Goal: Transaction & Acquisition: Purchase product/service

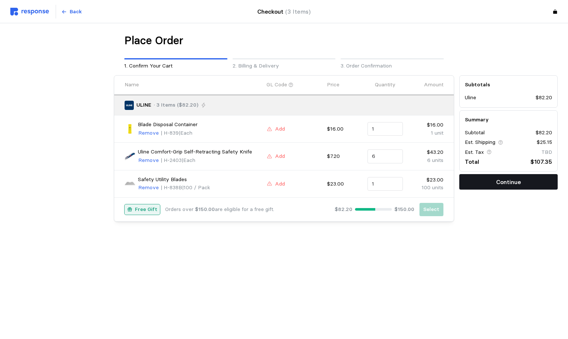
click at [498, 183] on p "Continue" at bounding box center [508, 181] width 25 height 9
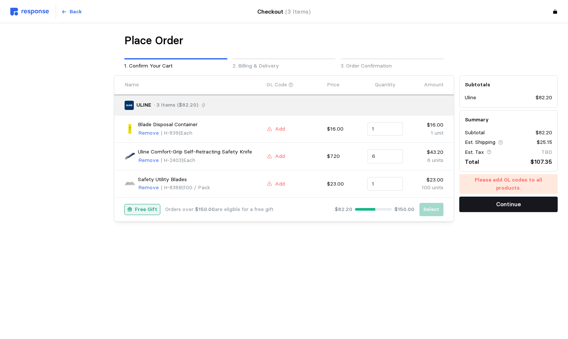
click at [491, 196] on button "Continue" at bounding box center [508, 203] width 98 height 15
click at [281, 130] on p "Add" at bounding box center [280, 129] width 10 height 8
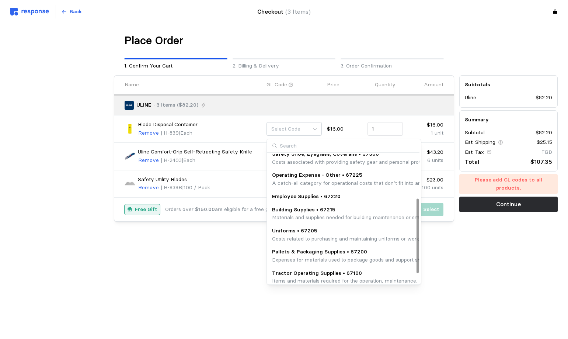
scroll to position [92, 0]
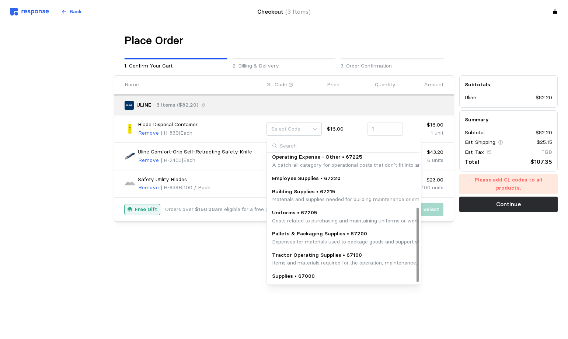
click at [294, 276] on p "Supplies • 67000" at bounding box center [293, 276] width 43 height 8
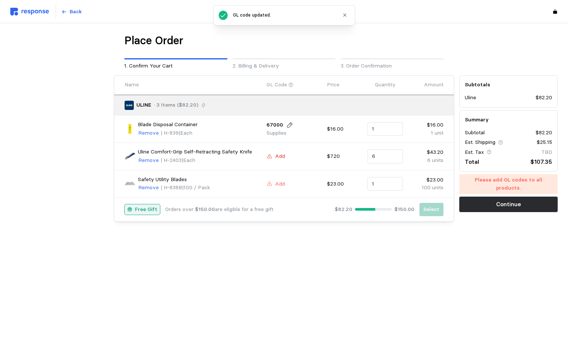
click at [274, 156] on button "Add" at bounding box center [276, 156] width 19 height 9
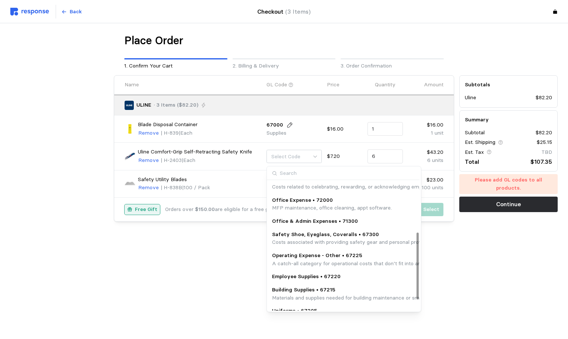
scroll to position [116, 0]
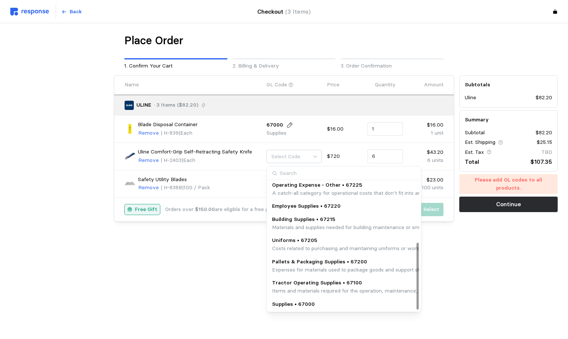
click at [295, 302] on p "Supplies • 67000" at bounding box center [293, 304] width 43 height 8
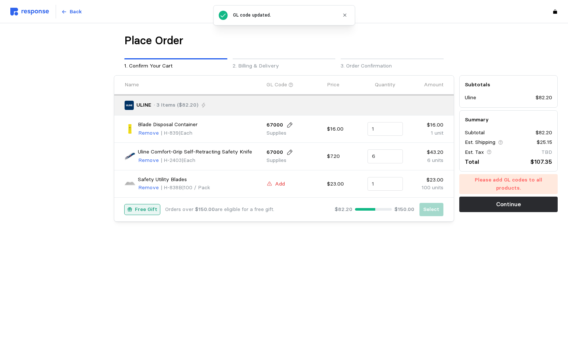
click at [275, 183] on p "Add" at bounding box center [280, 184] width 10 height 8
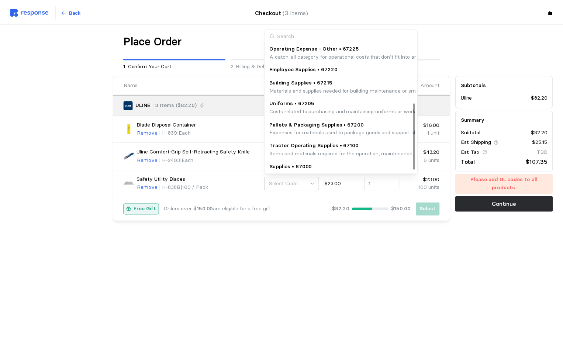
scroll to position [117, 0]
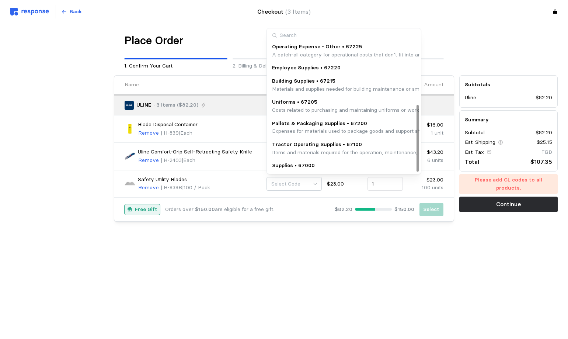
click at [292, 164] on p "Supplies • 67000" at bounding box center [293, 165] width 43 height 8
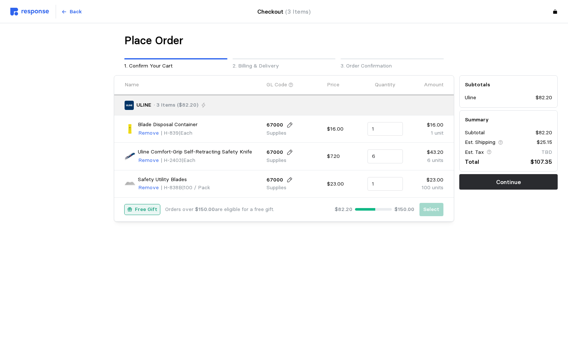
click at [275, 190] on p "Supplies" at bounding box center [281, 188] width 29 height 8
click at [287, 181] on icon at bounding box center [289, 180] width 7 height 7
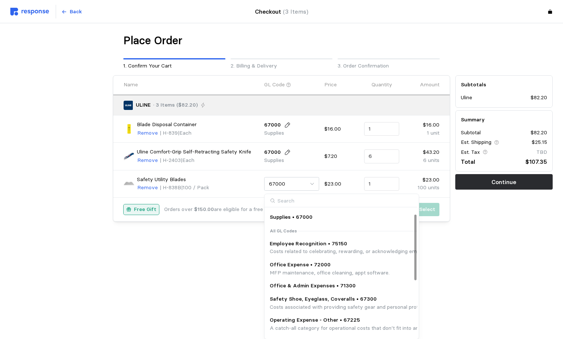
scroll to position [0, 0]
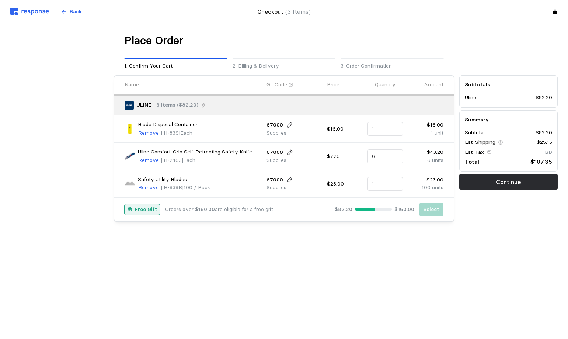
click at [485, 281] on main "Place Order 1. Confirm Your Cart 2. Billing & Delivery 3. Order Confirmation Na…" at bounding box center [284, 169] width 568 height 339
click at [463, 183] on button "Continue" at bounding box center [508, 181] width 98 height 15
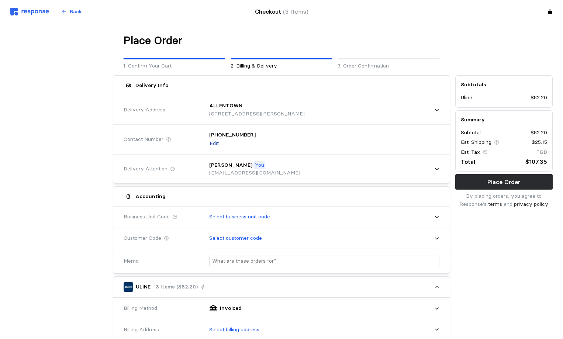
click at [211, 144] on p "Edit" at bounding box center [213, 143] width 9 height 8
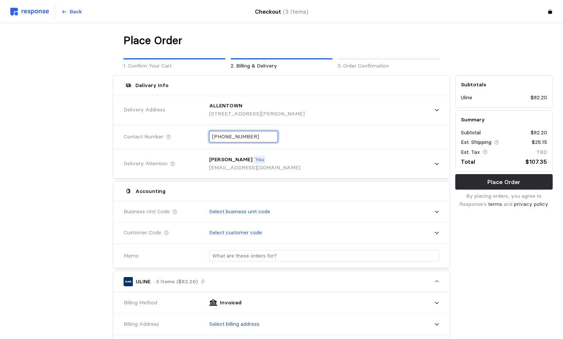
drag, startPoint x: 256, startPoint y: 137, endPoint x: 162, endPoint y: 133, distance: 93.7
click at [162, 133] on div "Contact Number [PHONE_NUMBER]" at bounding box center [281, 136] width 321 height 27
type input "+6 ( ) -"
type input "[PHONE_NUMBER]"
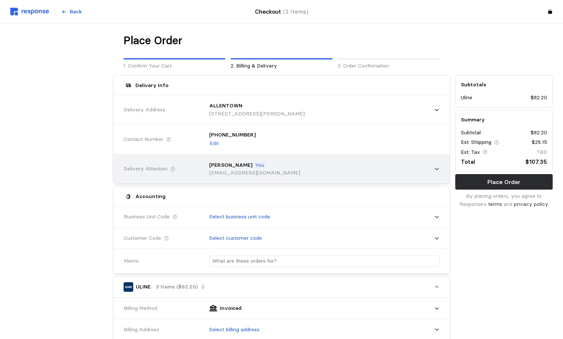
click at [441, 163] on div "[PERSON_NAME] You [EMAIL_ADDRESS][DOMAIN_NAME]" at bounding box center [321, 168] width 240 height 31
click at [255, 163] on p "You" at bounding box center [259, 165] width 9 height 8
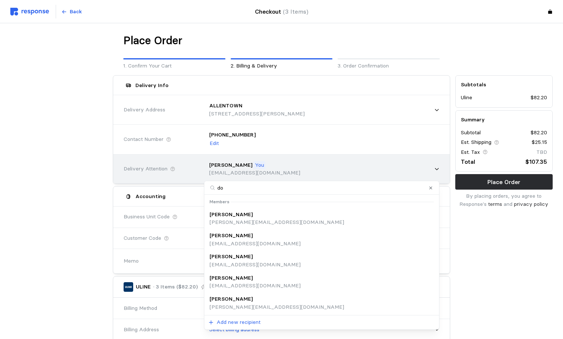
type input "don"
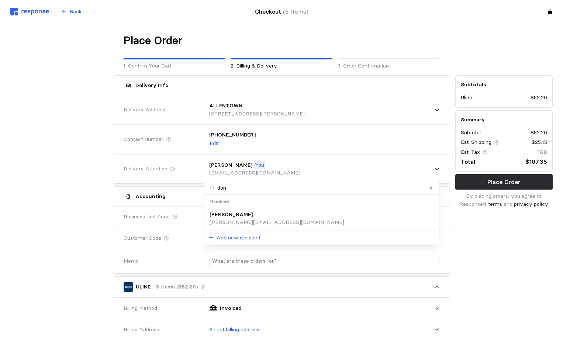
click at [224, 219] on p "[PERSON_NAME][EMAIL_ADDRESS][DOMAIN_NAME]" at bounding box center [276, 222] width 135 height 8
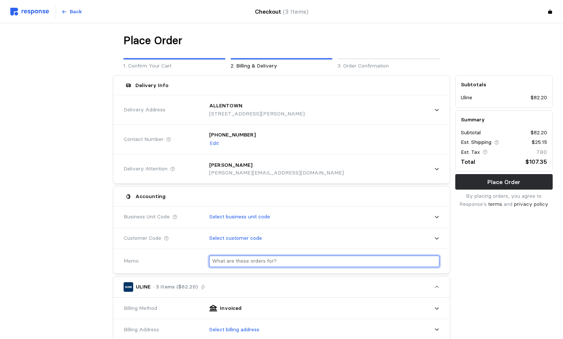
click at [245, 262] on input "text" at bounding box center [324, 261] width 224 height 11
type input "g"
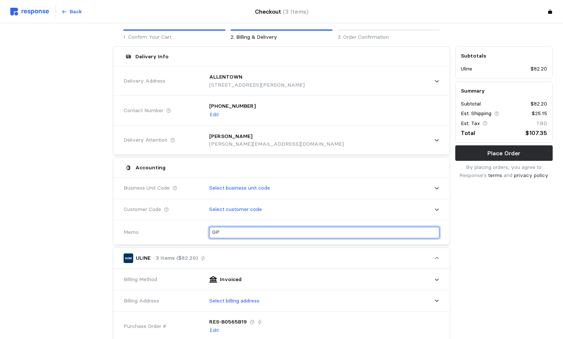
scroll to position [74, 0]
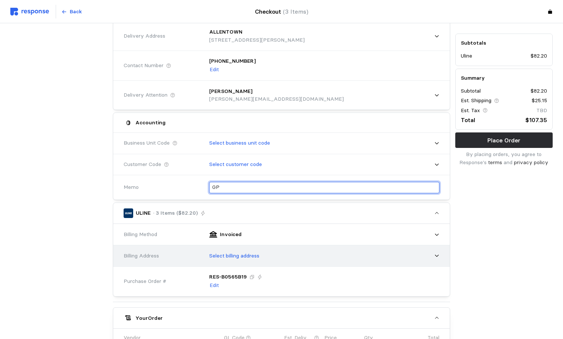
type input "GP"
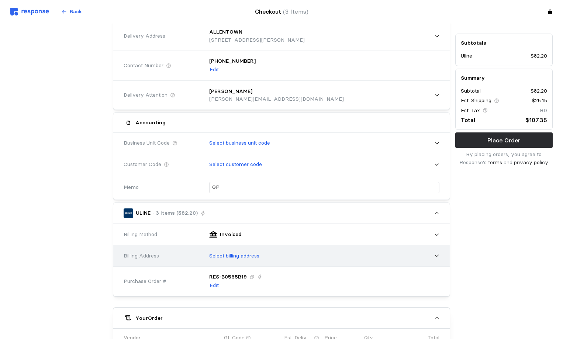
click at [234, 255] on p "Select billing address" at bounding box center [234, 256] width 50 height 8
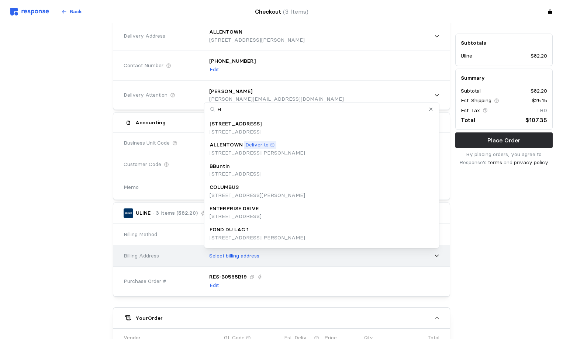
type input "HO"
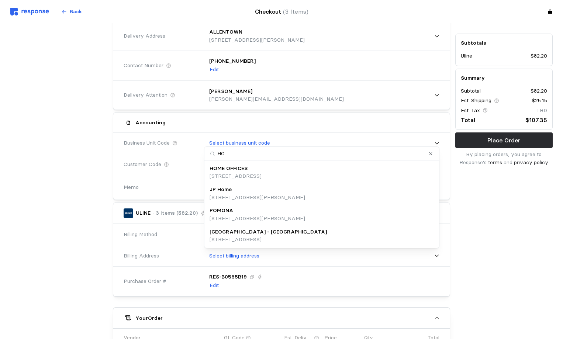
click at [236, 174] on p "[STREET_ADDRESS]" at bounding box center [235, 176] width 52 height 8
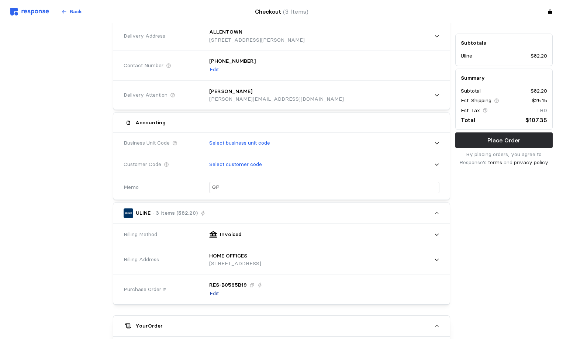
click at [212, 293] on p "Edit" at bounding box center [213, 293] width 9 height 8
drag, startPoint x: 263, startPoint y: 287, endPoint x: 157, endPoint y: 274, distance: 106.3
click at [157, 274] on div "Purchase Order # RES- B0565B19" at bounding box center [281, 286] width 321 height 27
type input "100925ALLEN-GP"
click at [475, 142] on button "Place Order" at bounding box center [503, 139] width 97 height 15
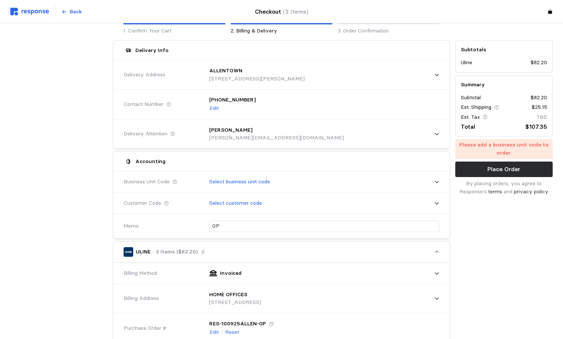
scroll to position [0, 0]
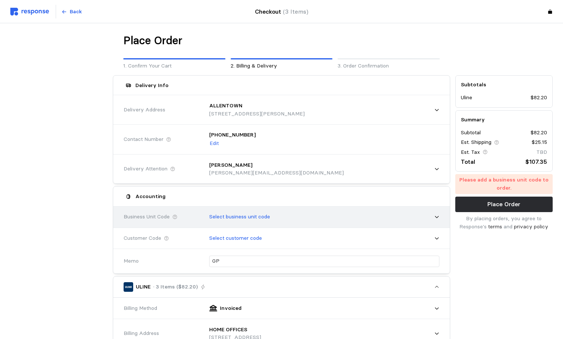
click at [257, 216] on p "Select business unit code" at bounding box center [239, 217] width 61 height 8
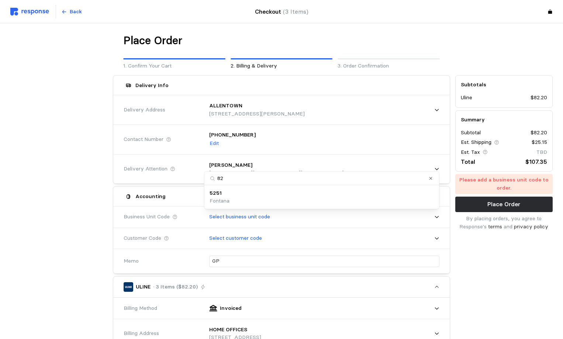
type input "8"
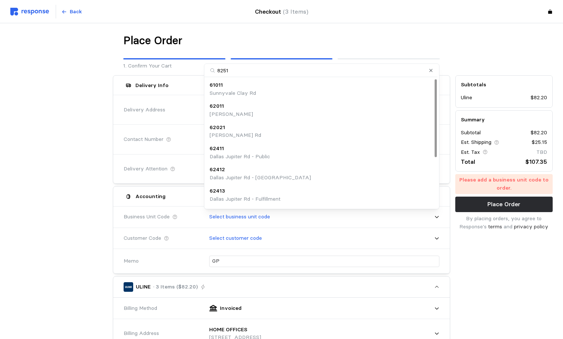
type input "82511"
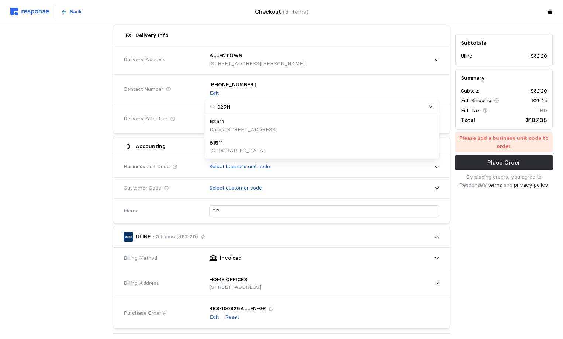
scroll to position [37, 0]
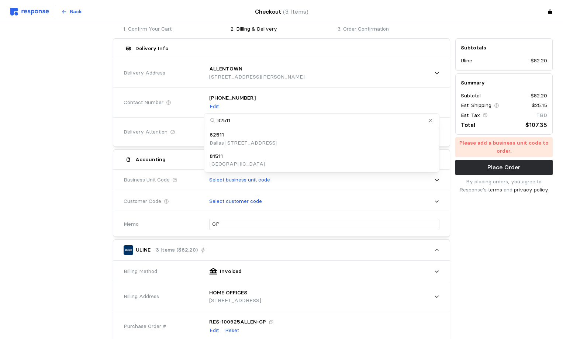
drag, startPoint x: 243, startPoint y: 122, endPoint x: 133, endPoint y: 111, distance: 110.3
click at [147, 106] on body "Back Checkout (3 Items) Place Order 1. Confirm Your Cart 2. Billing & Delivery …" at bounding box center [281, 287] width 563 height 648
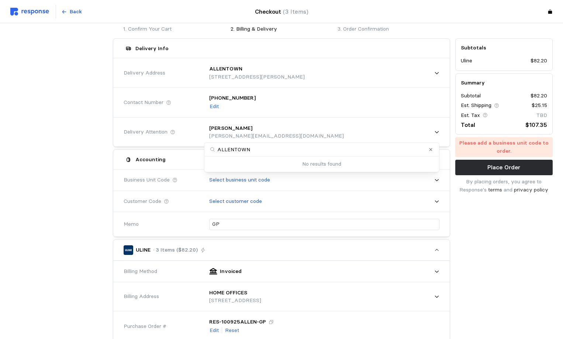
type input "ALLENTOWN"
click at [185, 153] on div "Accounting" at bounding box center [161, 159] width 80 height 14
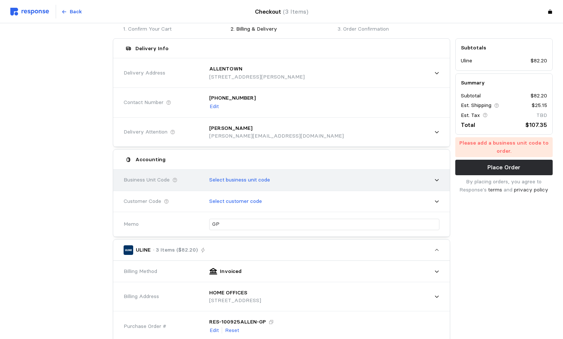
click at [225, 179] on p "Select business unit code" at bounding box center [239, 180] width 61 height 8
drag, startPoint x: 249, startPoint y: 194, endPoint x: 166, endPoint y: 181, distance: 84.7
click at [166, 181] on body "Back Checkout (3 Items) Place Order 1. Confirm Your Cart 2. Billing & Delivery …" at bounding box center [281, 287] width 563 height 648
type input "8"
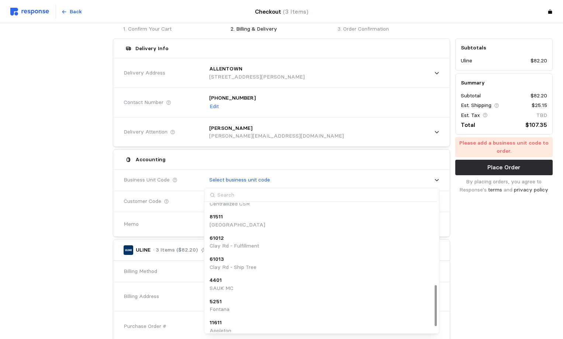
scroll to position [273, 0]
click at [220, 315] on p "11611" at bounding box center [215, 317] width 12 height 8
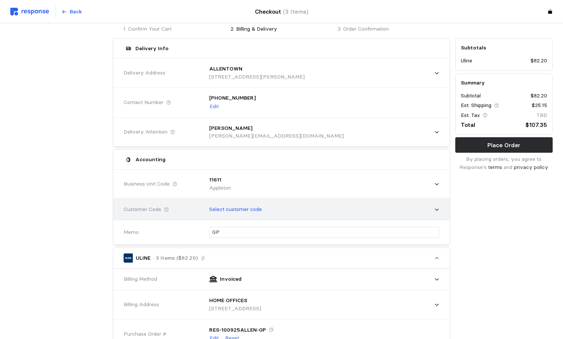
click at [239, 211] on p "Select customer code" at bounding box center [235, 209] width 53 height 8
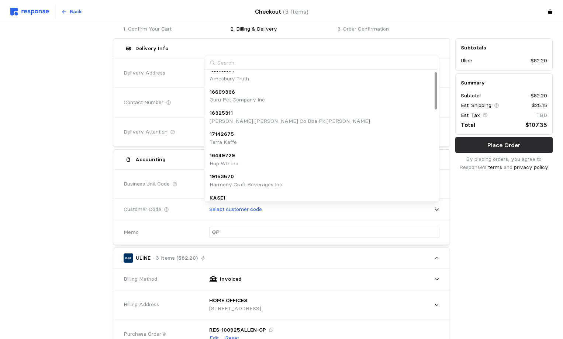
scroll to position [0, 0]
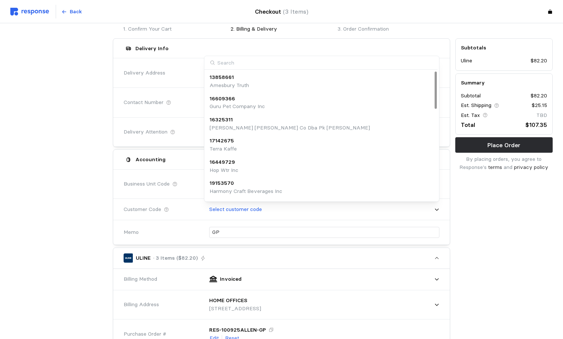
click at [198, 104] on div "Contact Number" at bounding box center [160, 102] width 75 height 8
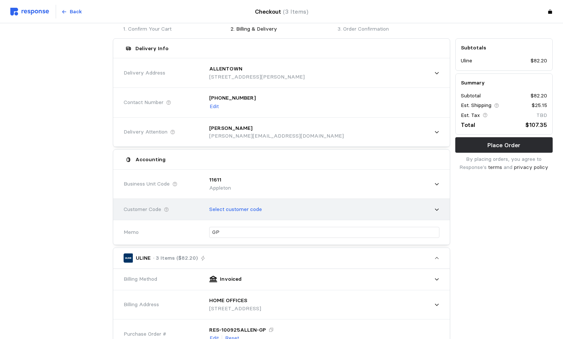
click at [433, 208] on div "Select customer code" at bounding box center [321, 209] width 235 height 18
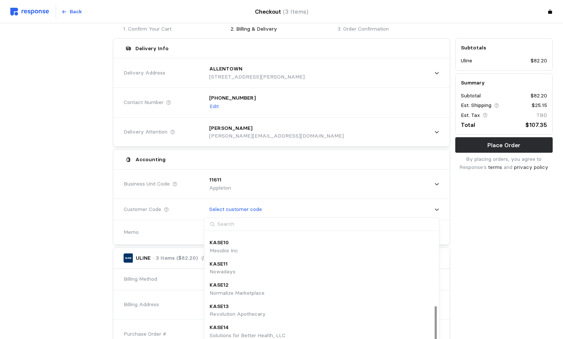
scroll to position [315, 0]
click at [184, 219] on div "Memo GP" at bounding box center [281, 232] width 321 height 27
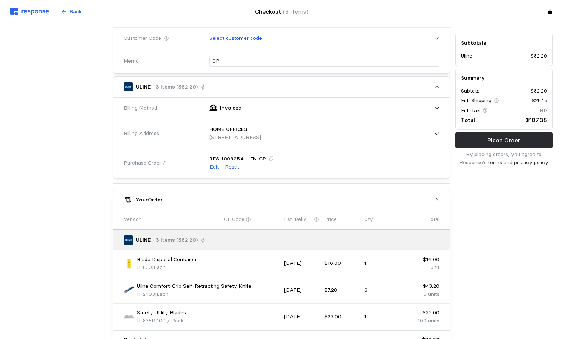
scroll to position [295, 0]
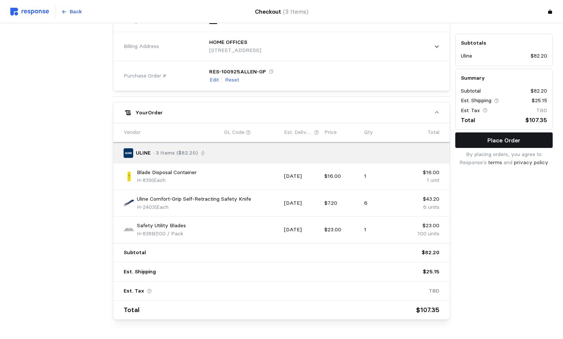
click at [486, 141] on button "Place Order" at bounding box center [503, 139] width 97 height 15
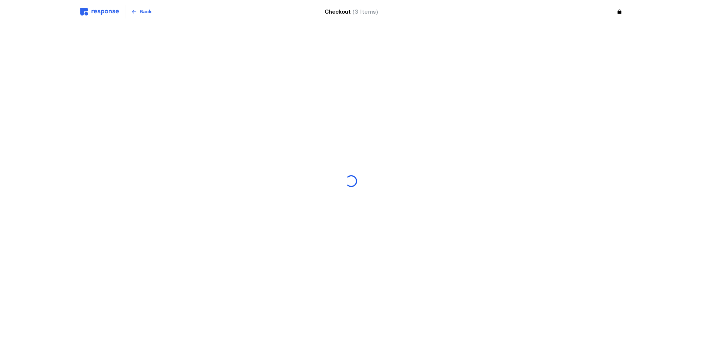
scroll to position [0, 0]
